Goal: Find specific page/section: Find specific page/section

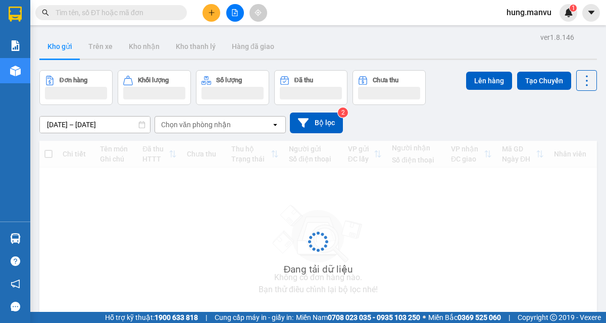
click at [147, 16] on input "text" at bounding box center [115, 12] width 119 height 11
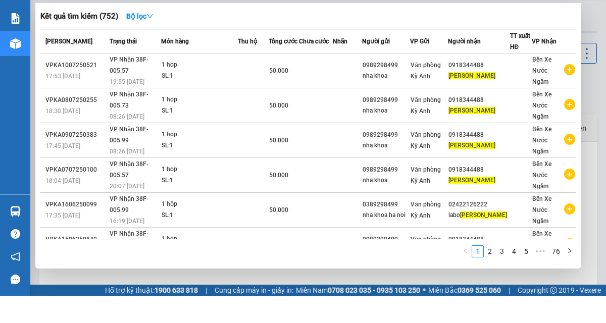
type input "[PERSON_NAME]"
click at [136, 51] on button "Bộ lọc" at bounding box center [139, 43] width 43 height 16
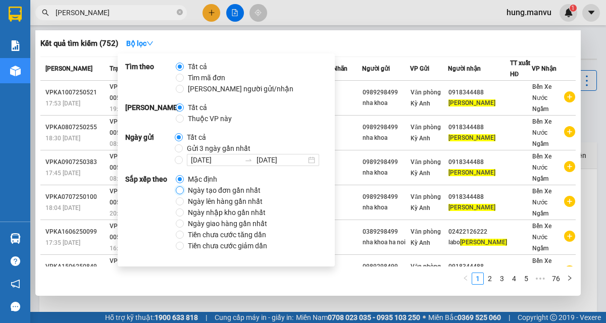
click at [180, 193] on input "Ngày tạo đơn gần nhất" at bounding box center [180, 190] width 8 height 8
radio input "true"
radio input "false"
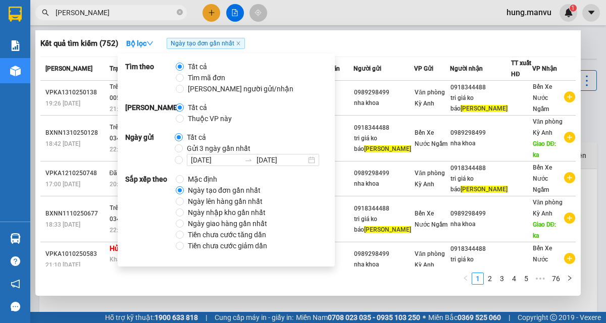
click at [357, 38] on div "Kết quả tìm kiếm ( 752 ) Bộ lọc Ngày tạo đơn gần nhất" at bounding box center [308, 43] width 536 height 16
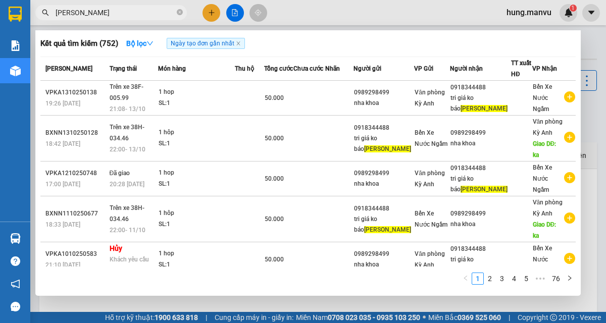
click at [420, 18] on div at bounding box center [303, 161] width 606 height 323
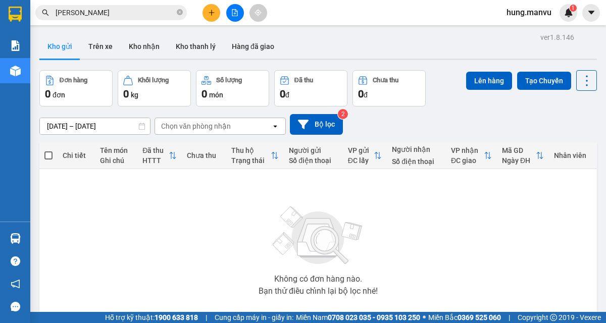
click at [227, 13] on button at bounding box center [235, 13] width 18 height 18
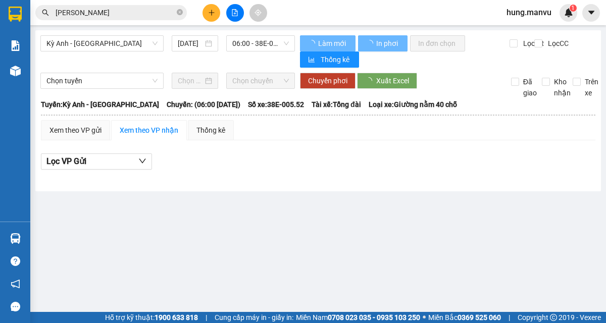
click at [198, 45] on input "[DATE]" at bounding box center [190, 43] width 25 height 11
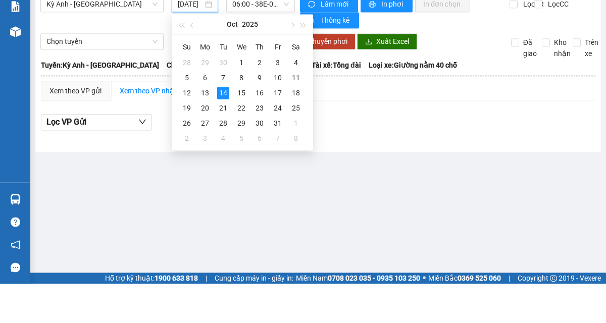
click at [207, 132] on div "13" at bounding box center [205, 132] width 12 height 12
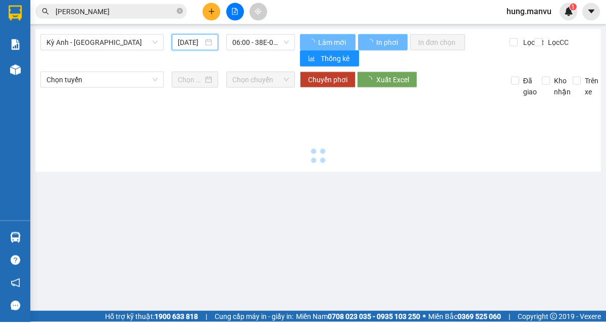
type input "[DATE]"
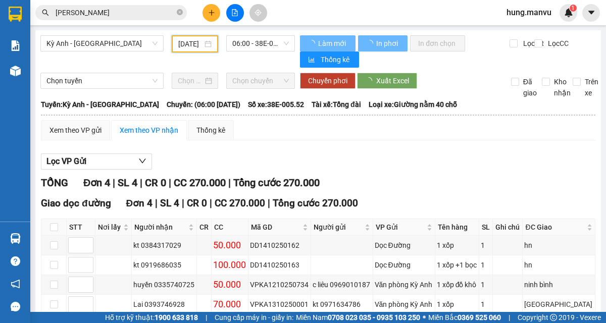
click at [267, 45] on span "06:00 - 38E-005.52" at bounding box center [260, 43] width 57 height 15
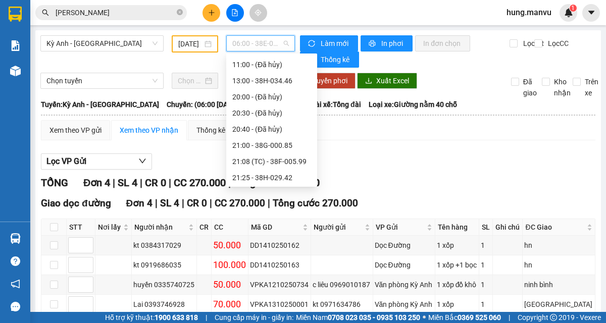
scroll to position [97, 0]
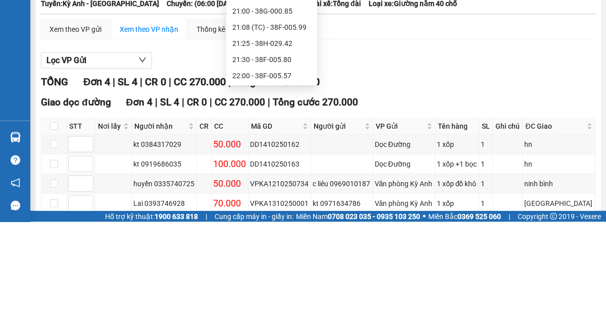
click at [284, 126] on div "21:08 (TC) - 38F-005.99" at bounding box center [271, 128] width 79 height 11
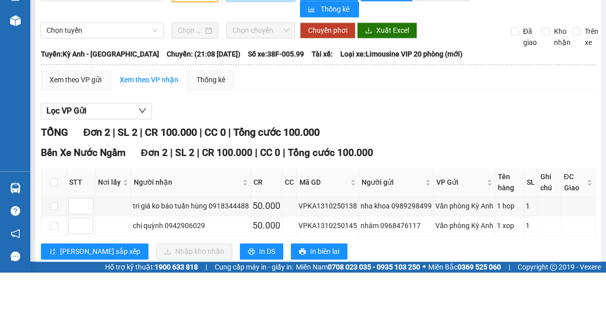
click at [473, 79] on div "Chuyển phơi Xuất Excel" at bounding box center [399, 81] width 198 height 16
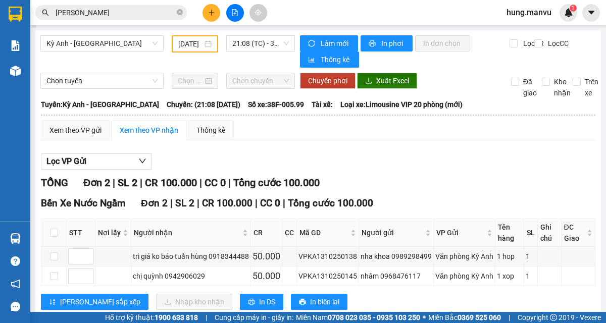
click at [263, 46] on span "21:08 (TC) - 38F-005.99" at bounding box center [260, 43] width 57 height 15
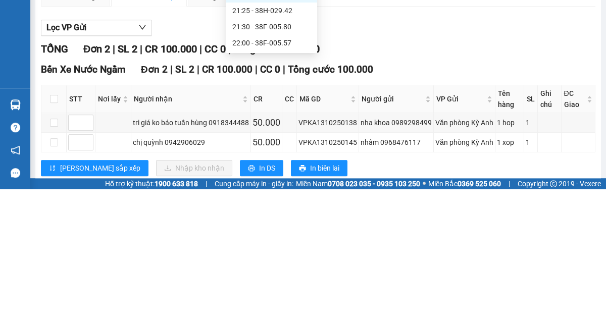
click at [292, 174] on div "22:00 - 38F-005.57" at bounding box center [271, 176] width 79 height 11
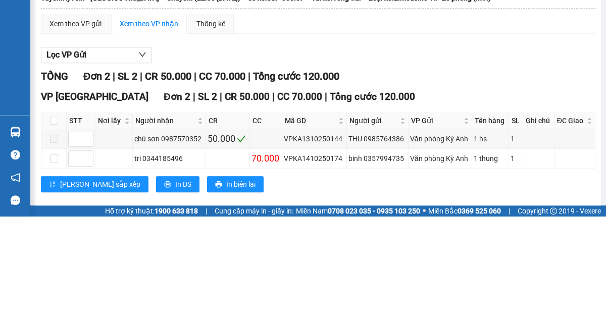
click at [429, 143] on div "Xem theo VP gửi Xem theo VP nhận Thống kê Lọc VP Gửi TỔNG Đơn 2 | SL 2 | CR 50…" at bounding box center [318, 215] width 555 height 191
